Goal: Task Accomplishment & Management: Manage account settings

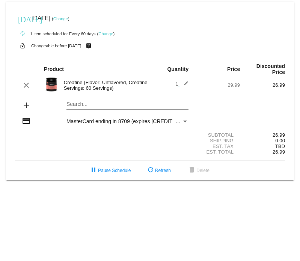
click at [68, 19] on link "Change" at bounding box center [60, 19] width 15 height 5
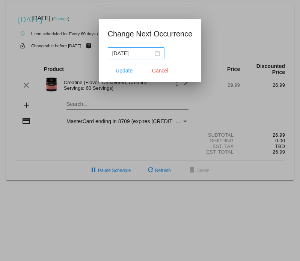
click at [155, 52] on div "[DATE]" at bounding box center [136, 53] width 48 height 8
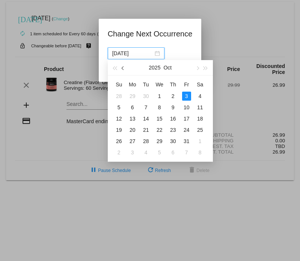
click at [124, 56] on span "button" at bounding box center [123, 68] width 4 height 4
click at [113, 56] on button "button" at bounding box center [115, 67] width 8 height 15
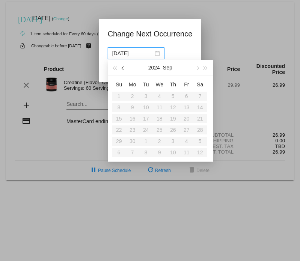
click at [121, 56] on button "button" at bounding box center [123, 67] width 8 height 15
click at [191, 56] on table "Su Mo Tu We Th Fr Sa 28 29 30 31 1 2 3 4 5 6 7 8 9 10 11 12 13 14 15 16 17 18 1…" at bounding box center [159, 118] width 95 height 80
click at [197, 56] on span "button" at bounding box center [197, 68] width 4 height 4
click at [157, 53] on div "[DATE]" at bounding box center [136, 53] width 48 height 8
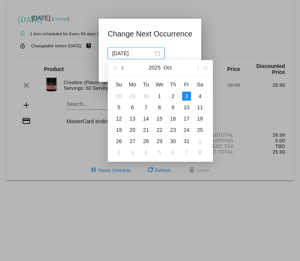
click at [125, 56] on span "button" at bounding box center [123, 68] width 4 height 4
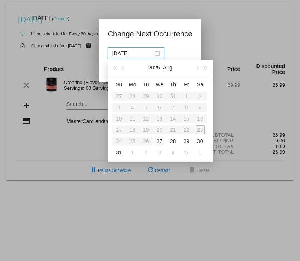
click at [161, 56] on div "27" at bounding box center [159, 141] width 9 height 9
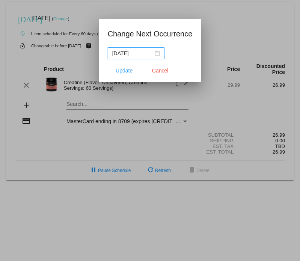
type input "[DATE]"
click at [123, 56] on span "Update" at bounding box center [124, 71] width 17 height 6
